Goal: Task Accomplishment & Management: Complete application form

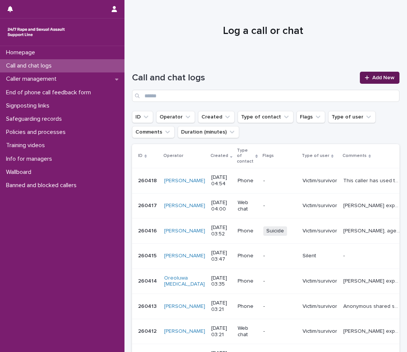
click at [365, 77] on icon at bounding box center [367, 77] width 5 height 5
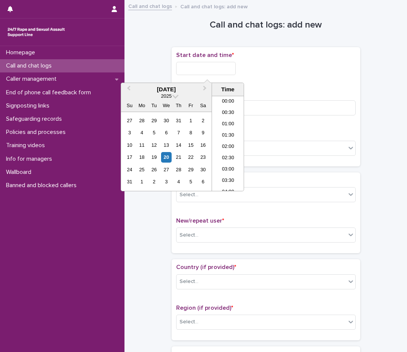
scroll to position [72, 0]
click at [230, 71] on input "text" at bounding box center [206, 68] width 60 height 13
click at [229, 130] on li "04:30" at bounding box center [228, 131] width 32 height 11
click at [213, 67] on input "**********" at bounding box center [206, 68] width 60 height 13
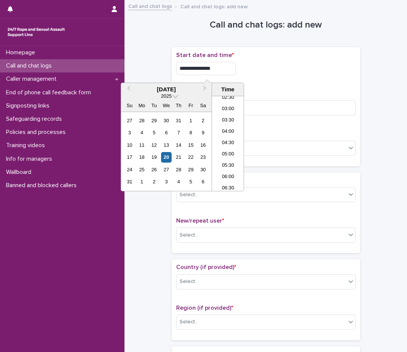
click at [217, 68] on input "**********" at bounding box center [206, 68] width 60 height 13
type input "**********"
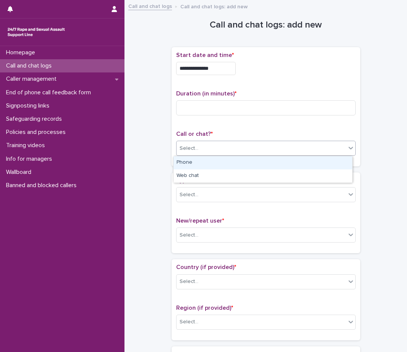
click at [270, 142] on div "Select..." at bounding box center [261, 148] width 169 height 12
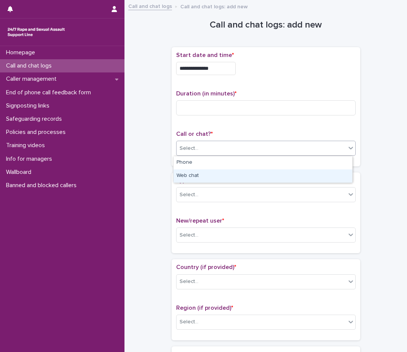
click at [232, 174] on div "Web chat" at bounding box center [263, 175] width 179 height 13
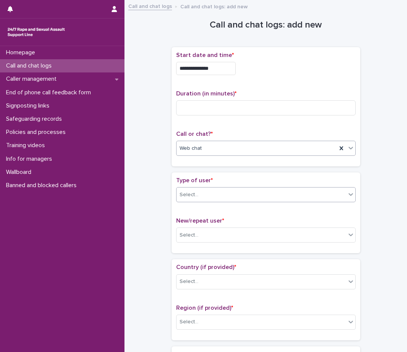
click at [214, 202] on div "Select..." at bounding box center [266, 194] width 180 height 15
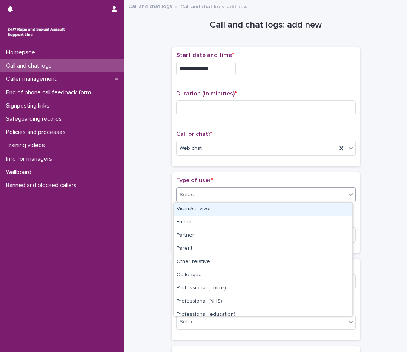
click at [203, 211] on div "Victim/survivor" at bounding box center [263, 209] width 179 height 13
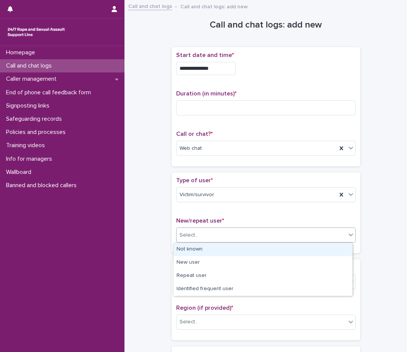
click at [187, 236] on div "Select..." at bounding box center [189, 235] width 19 height 8
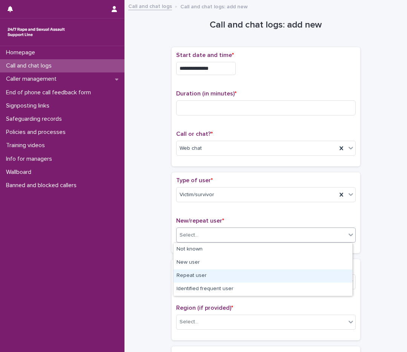
click at [175, 275] on div "Repeat user" at bounding box center [263, 275] width 179 height 13
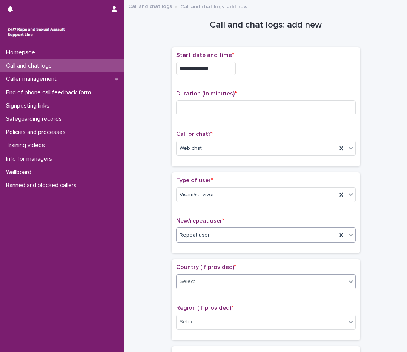
click at [222, 287] on div "Select..." at bounding box center [261, 281] width 169 height 12
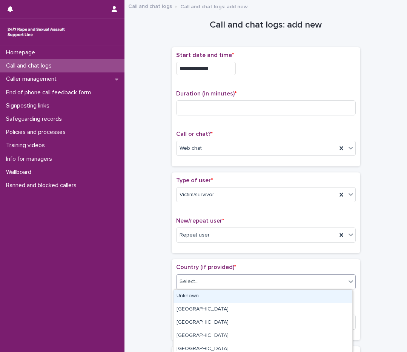
click at [218, 296] on div "Unknown" at bounding box center [263, 296] width 179 height 13
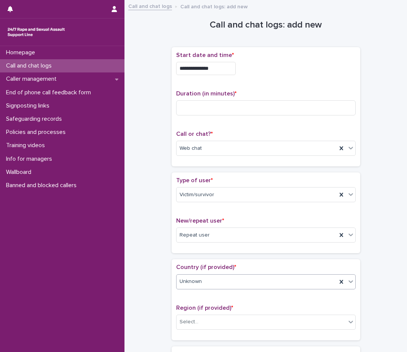
scroll to position [113, 0]
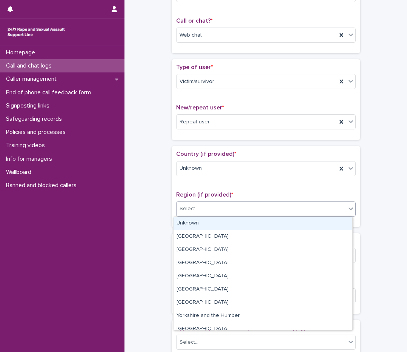
click at [201, 209] on div "Select..." at bounding box center [261, 209] width 169 height 12
click at [203, 224] on div "Unknown" at bounding box center [263, 223] width 179 height 13
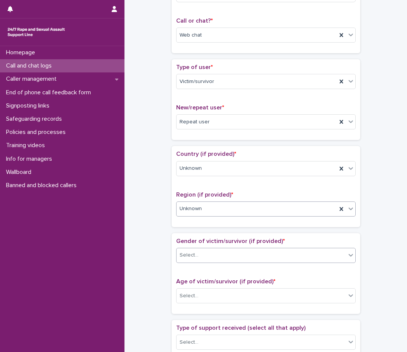
click at [205, 258] on div "Select..." at bounding box center [261, 255] width 169 height 12
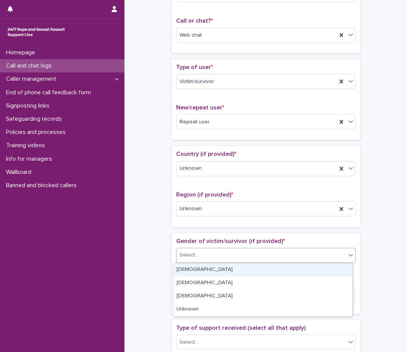
click at [201, 270] on div "[DEMOGRAPHIC_DATA]" at bounding box center [263, 269] width 179 height 13
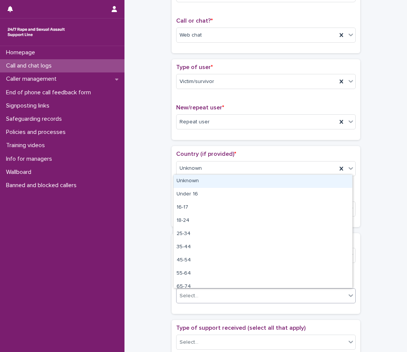
click at [201, 294] on div "Select..." at bounding box center [261, 296] width 169 height 12
click at [189, 184] on div "Unknown" at bounding box center [263, 181] width 179 height 13
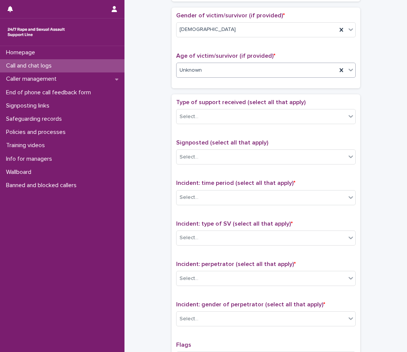
scroll to position [340, 0]
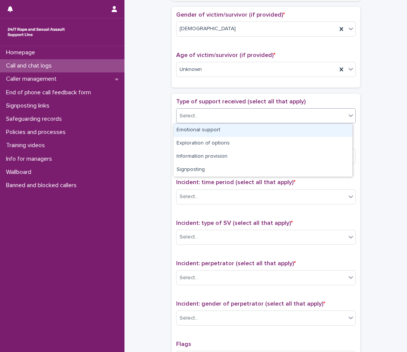
click at [184, 118] on div "Select..." at bounding box center [189, 116] width 19 height 8
click at [187, 129] on div "Emotional support" at bounding box center [263, 130] width 179 height 13
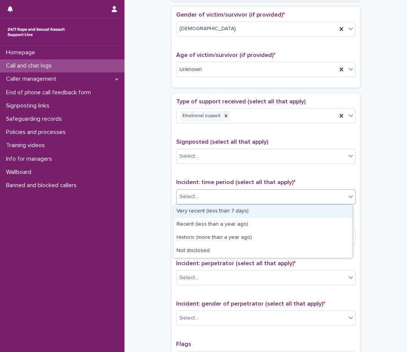
click at [183, 195] on div "Select..." at bounding box center [189, 197] width 19 height 8
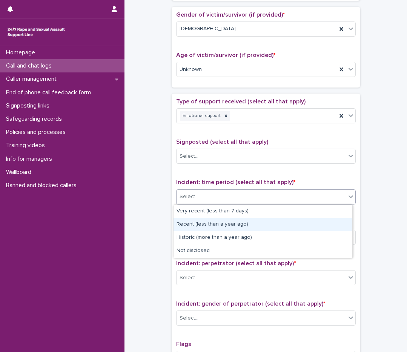
drag, startPoint x: 186, startPoint y: 217, endPoint x: 188, endPoint y: 227, distance: 10.7
click at [188, 227] on div "Recent (less than a year ago)" at bounding box center [263, 224] width 179 height 13
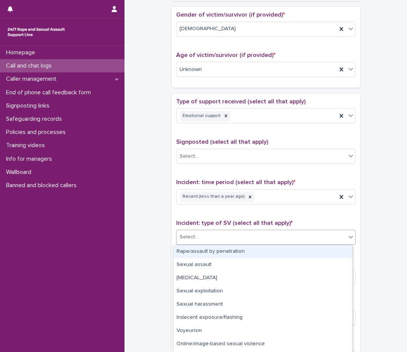
click at [188, 241] on div "Select..." at bounding box center [189, 237] width 19 height 8
click at [184, 249] on div "Rape/assault by penetration" at bounding box center [263, 251] width 179 height 13
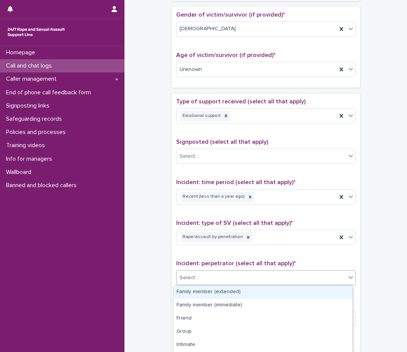
click at [179, 273] on div "Select..." at bounding box center [261, 278] width 169 height 12
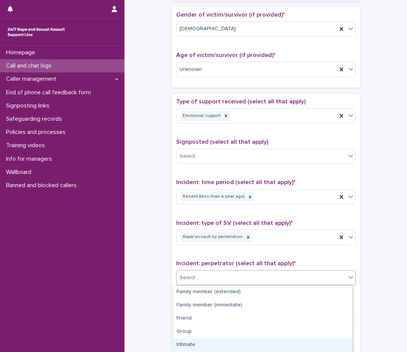
click at [186, 345] on div "Intimate" at bounding box center [263, 344] width 179 height 13
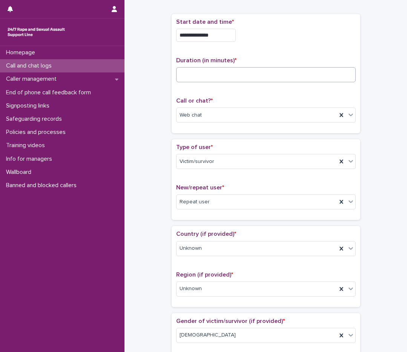
scroll to position [0, 0]
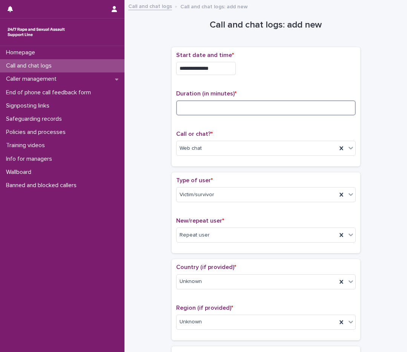
click at [229, 114] on input at bounding box center [266, 107] width 180 height 15
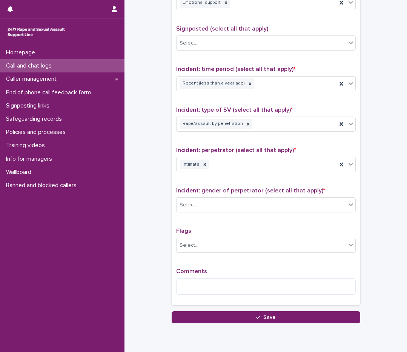
scroll to position [483, 0]
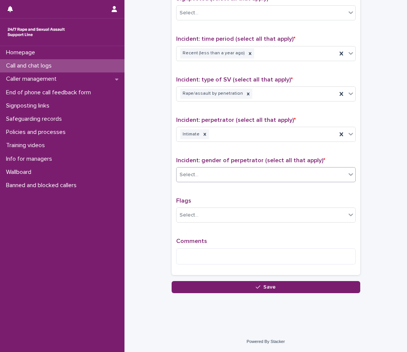
type input "**"
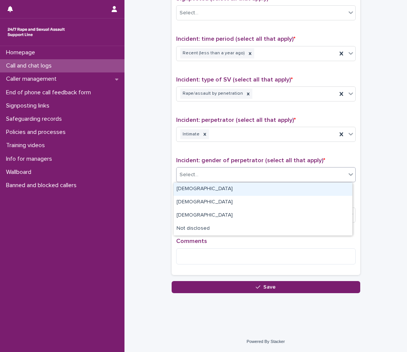
click at [228, 176] on div "Select..." at bounding box center [261, 175] width 169 height 12
click at [218, 186] on div "[DEMOGRAPHIC_DATA]" at bounding box center [263, 189] width 179 height 13
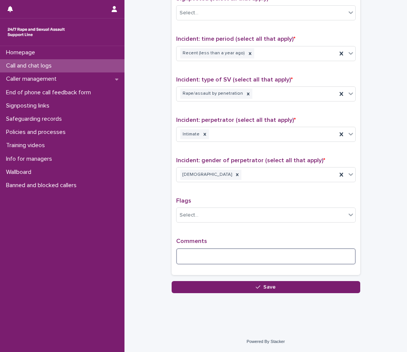
click at [202, 252] on textarea at bounding box center [266, 256] width 180 height 16
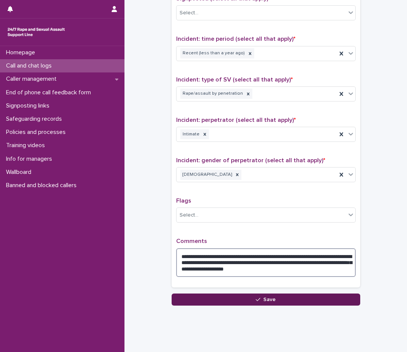
type textarea "**********"
click at [177, 301] on button "Save" at bounding box center [266, 300] width 189 height 12
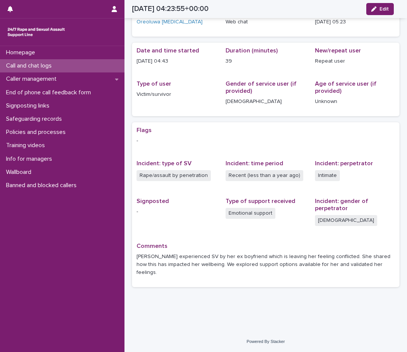
scroll to position [34, 0]
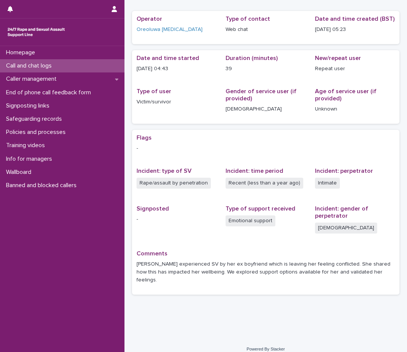
click at [72, 66] on div "Call and chat logs" at bounding box center [62, 65] width 125 height 13
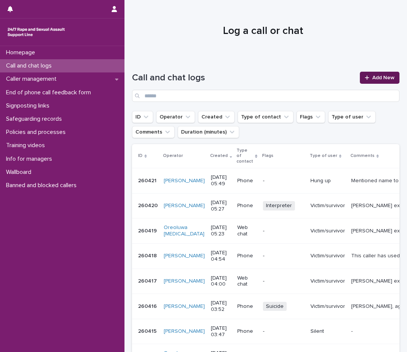
click at [380, 77] on span "Add New" at bounding box center [383, 77] width 22 height 5
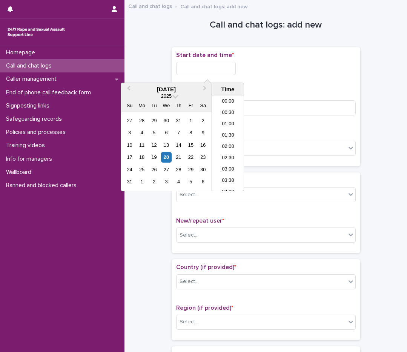
click at [210, 64] on input "text" at bounding box center [206, 68] width 60 height 13
click at [227, 146] on li "05:30" at bounding box center [228, 143] width 32 height 11
click at [210, 67] on input "**********" at bounding box center [206, 68] width 60 height 13
click at [221, 66] on input "**********" at bounding box center [206, 68] width 60 height 13
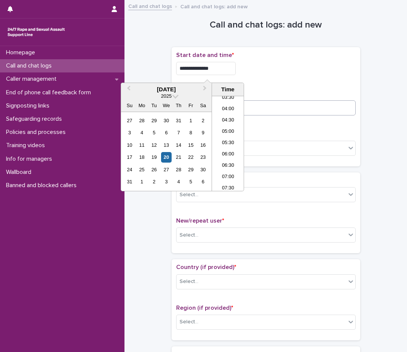
type input "**********"
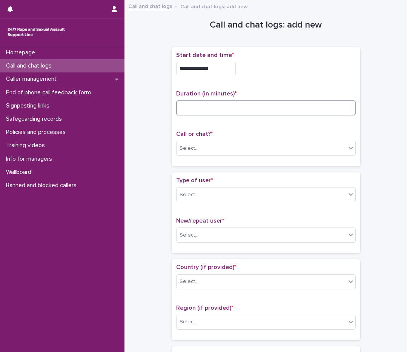
click at [286, 107] on input at bounding box center [266, 107] width 180 height 15
type input "*"
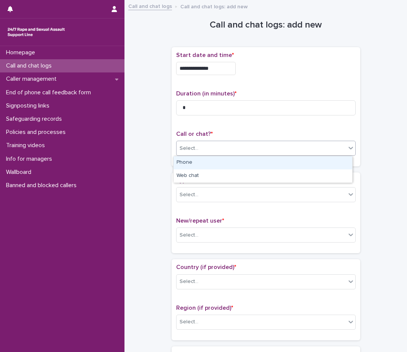
click at [253, 146] on div "Select..." at bounding box center [261, 148] width 169 height 12
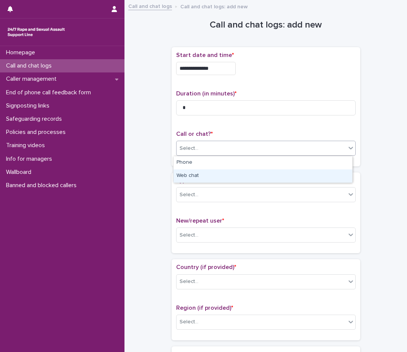
click at [219, 179] on div "Web chat" at bounding box center [263, 175] width 179 height 13
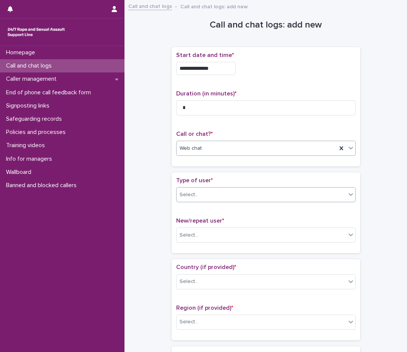
click at [203, 188] on div "Select..." at bounding box center [266, 194] width 180 height 15
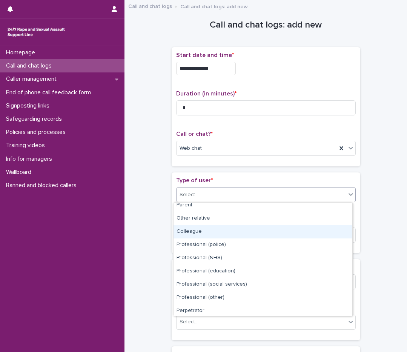
scroll to position [85, 0]
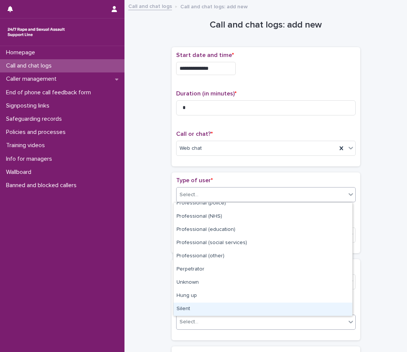
click at [229, 306] on div "Silent" at bounding box center [263, 309] width 179 height 13
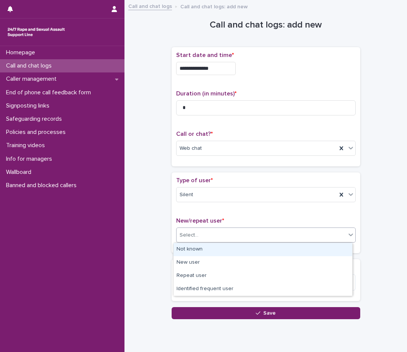
click at [230, 231] on div "Select..." at bounding box center [261, 235] width 169 height 12
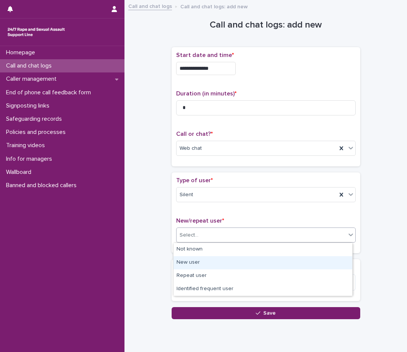
click at [203, 262] on div "New user" at bounding box center [263, 262] width 179 height 13
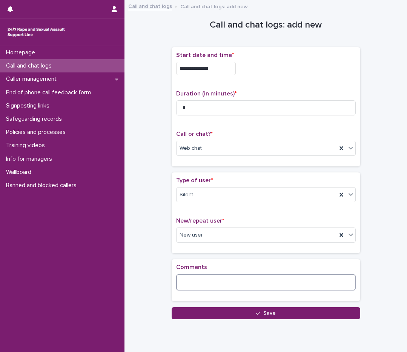
click at [181, 277] on textarea at bounding box center [266, 282] width 180 height 16
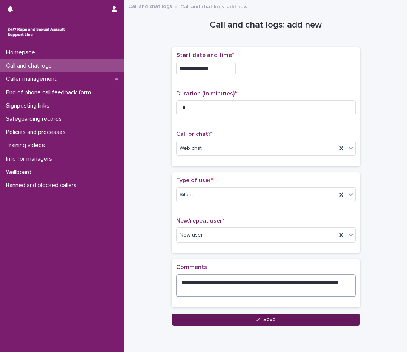
type textarea "**********"
click at [197, 319] on button "Save" at bounding box center [266, 320] width 189 height 12
